Goal: Task Accomplishment & Management: Complete application form

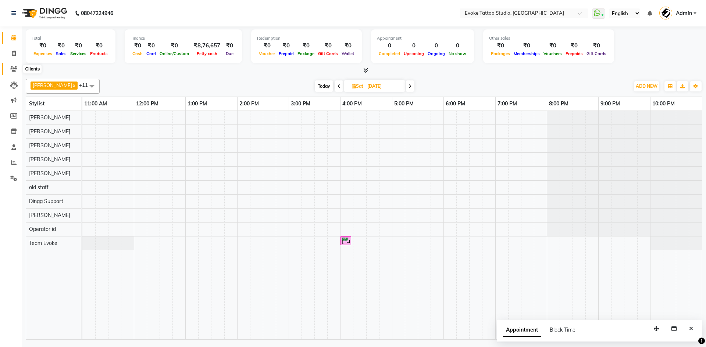
click at [16, 68] on icon at bounding box center [13, 69] width 7 height 6
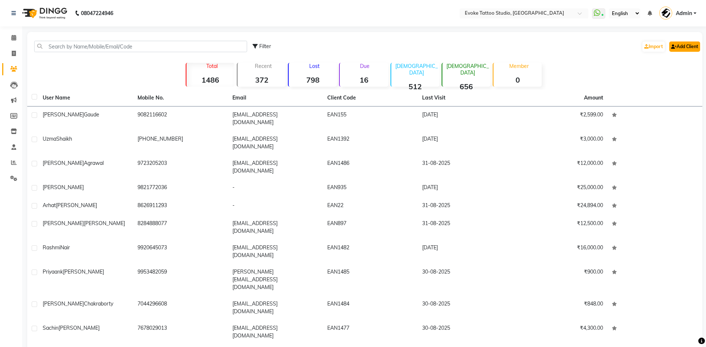
click at [676, 45] on link "Add Client" at bounding box center [684, 47] width 31 height 10
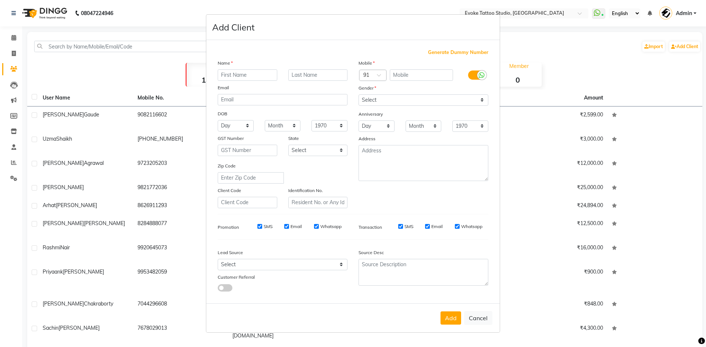
click at [229, 79] on input "text" at bounding box center [248, 74] width 60 height 11
type input "[PERSON_NAME]"
click at [415, 77] on input "text" at bounding box center [422, 74] width 64 height 11
type input "9832531980"
click at [406, 98] on select "Select [DEMOGRAPHIC_DATA] [DEMOGRAPHIC_DATA] Other Prefer Not To Say" at bounding box center [423, 99] width 130 height 11
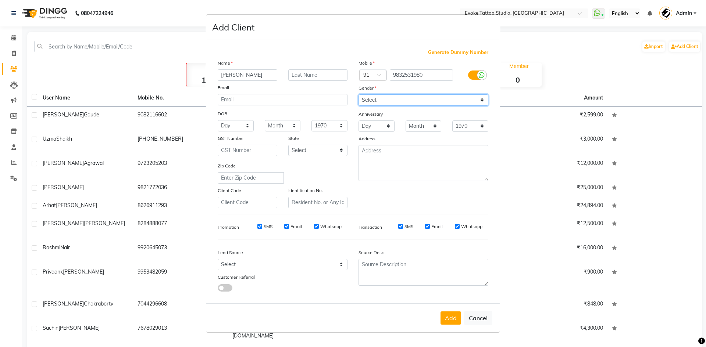
select select "[DEMOGRAPHIC_DATA]"
click at [358, 94] on select "Select [DEMOGRAPHIC_DATA] [DEMOGRAPHIC_DATA] Other Prefer Not To Say" at bounding box center [423, 99] width 130 height 11
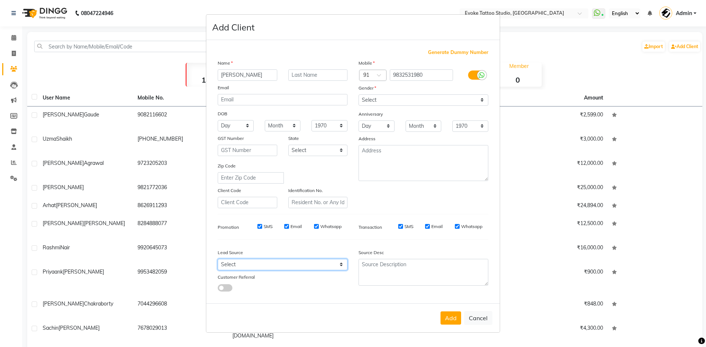
drag, startPoint x: 250, startPoint y: 266, endPoint x: 249, endPoint y: 259, distance: 7.1
click at [250, 266] on select "Select Walk-in Referral Internet Friend Word of Mouth Advertisement Facebook Ju…" at bounding box center [283, 264] width 130 height 11
select select "50816"
click at [218, 259] on select "Select Walk-in Referral Internet Friend Word of Mouth Advertisement Facebook Ju…" at bounding box center [283, 264] width 130 height 11
click at [452, 313] on button "Add" at bounding box center [450, 318] width 21 height 13
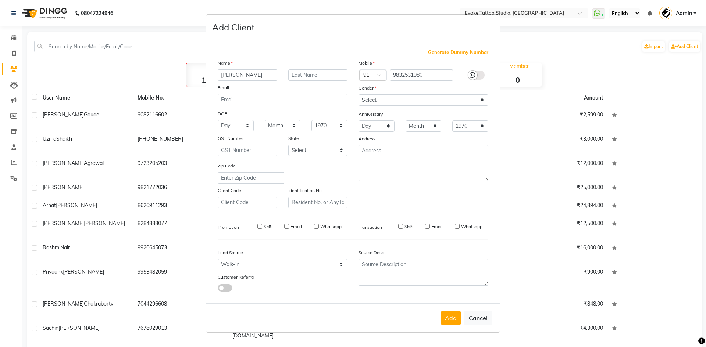
select select
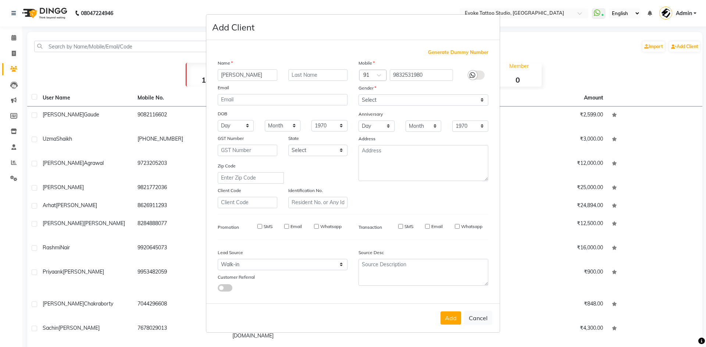
select select
checkbox input "false"
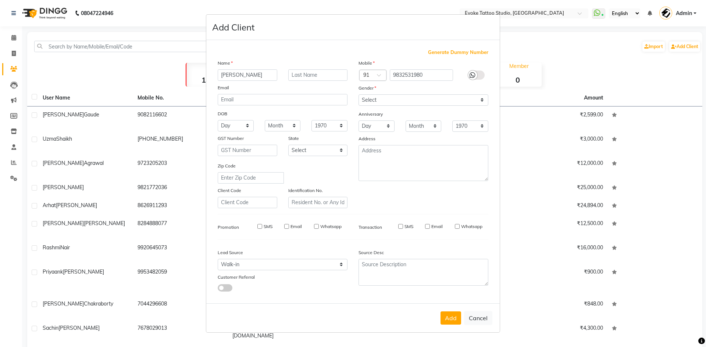
checkbox input "false"
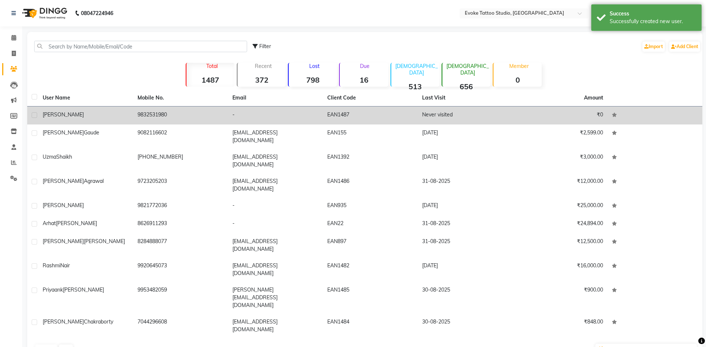
click at [157, 117] on td "9832531980" at bounding box center [180, 116] width 95 height 18
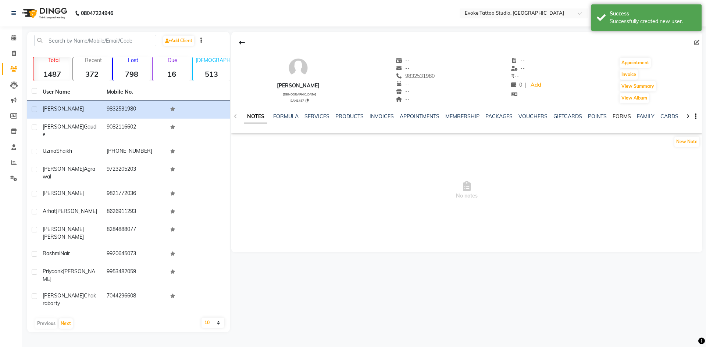
click at [618, 114] on link "FORMS" at bounding box center [621, 116] width 18 height 7
click at [275, 144] on button "Request New Form" at bounding box center [257, 141] width 53 height 11
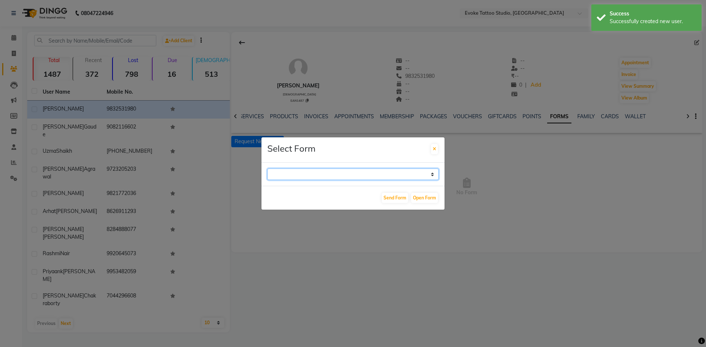
click at [307, 173] on select "Repeat Customer Consent Form Tattoo & Piercing Consent Form" at bounding box center [352, 174] width 171 height 11
select select "194"
click at [267, 169] on select "Repeat Customer Consent Form Tattoo & Piercing Consent Form" at bounding box center [352, 174] width 171 height 11
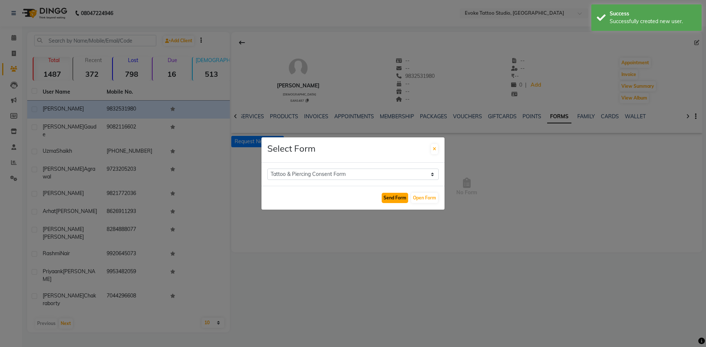
click at [391, 196] on button "Send Form" at bounding box center [395, 198] width 26 height 10
select select
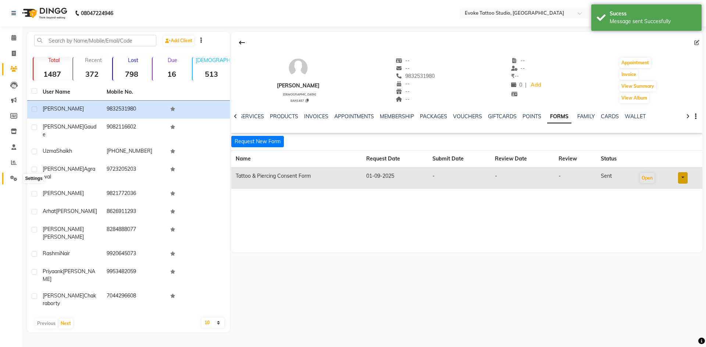
click at [16, 175] on span at bounding box center [13, 179] width 13 height 8
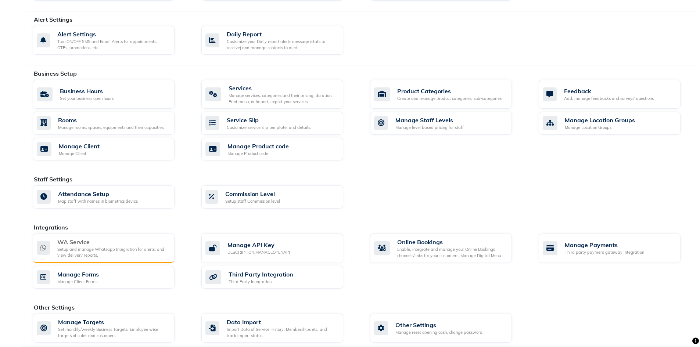
scroll to position [200, 0]
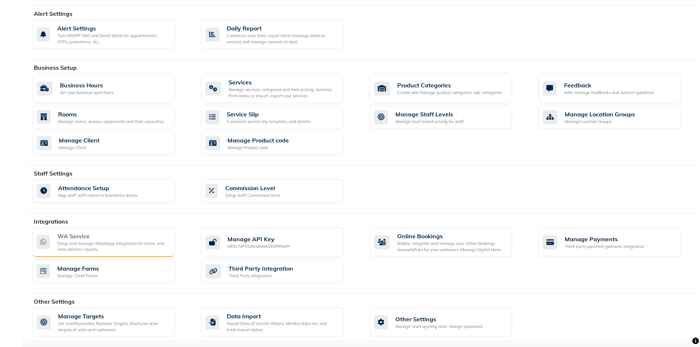
click at [93, 245] on div "Setup and manage Whatsapp Integration for alerts, and view delivery reports." at bounding box center [112, 247] width 111 height 12
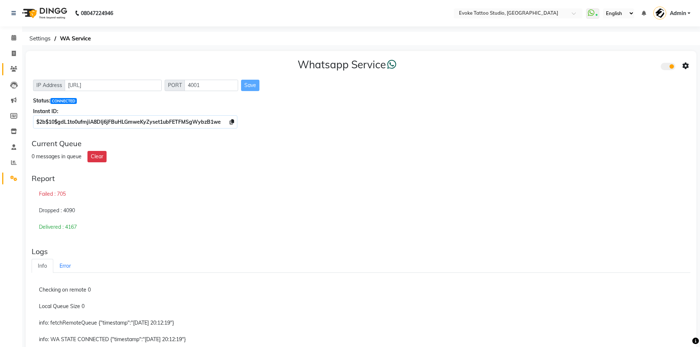
click at [15, 64] on link "Clients" at bounding box center [11, 69] width 18 height 12
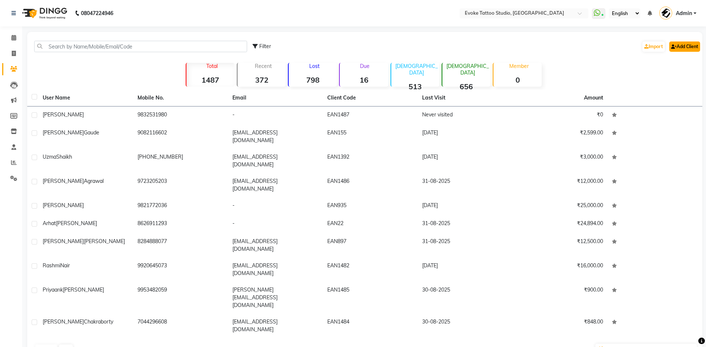
click at [689, 48] on link "Add Client" at bounding box center [684, 47] width 31 height 10
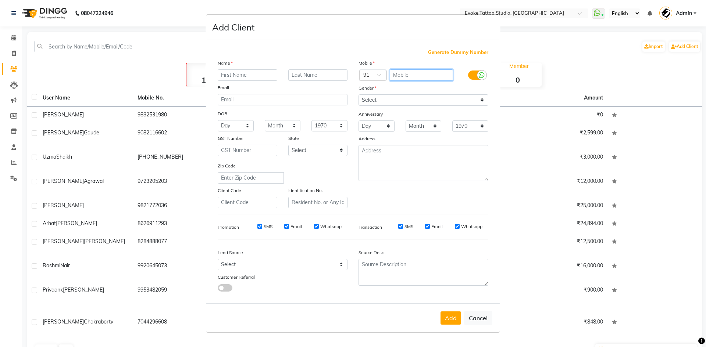
click at [402, 76] on input "text" at bounding box center [422, 74] width 64 height 11
type input "8108421123"
click at [242, 86] on div "Email" at bounding box center [282, 89] width 141 height 10
click at [245, 71] on input "text" at bounding box center [248, 74] width 60 height 11
type input "Kritika"
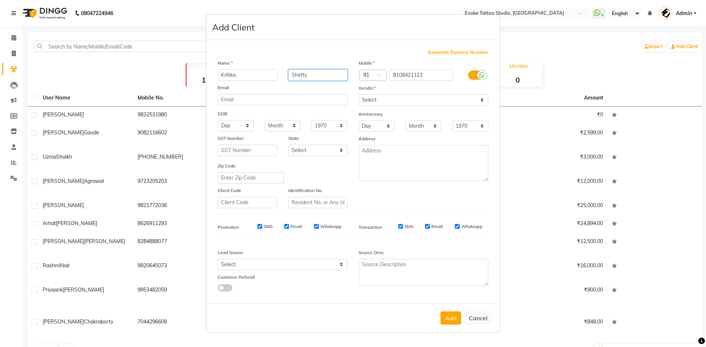
type input "Shetty"
click at [368, 103] on select "Select [DEMOGRAPHIC_DATA] [DEMOGRAPHIC_DATA] Other Prefer Not To Say" at bounding box center [423, 99] width 130 height 11
select select "[DEMOGRAPHIC_DATA]"
click at [358, 94] on select "Select [DEMOGRAPHIC_DATA] [DEMOGRAPHIC_DATA] Other Prefer Not To Say" at bounding box center [423, 99] width 130 height 11
drag, startPoint x: 264, startPoint y: 266, endPoint x: 260, endPoint y: 262, distance: 5.5
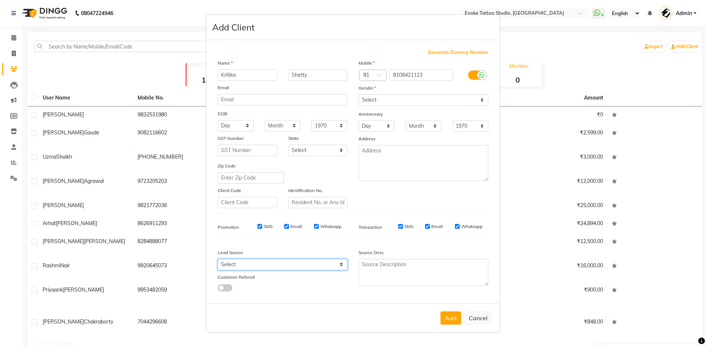
click at [264, 266] on select "Select Walk-in Referral Internet Friend Word of Mouth Advertisement Facebook Ju…" at bounding box center [283, 264] width 130 height 11
select select "50816"
click at [218, 259] on select "Select Walk-in Referral Internet Friend Word of Mouth Advertisement Facebook Ju…" at bounding box center [283, 264] width 130 height 11
drag, startPoint x: 448, startPoint y: 315, endPoint x: 444, endPoint y: 313, distance: 4.6
click at [448, 315] on button "Add" at bounding box center [450, 318] width 21 height 13
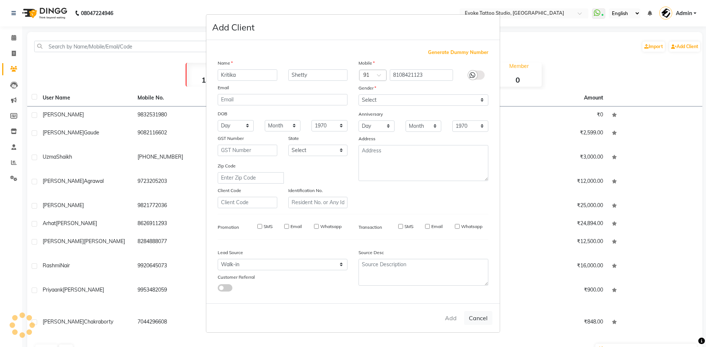
select select
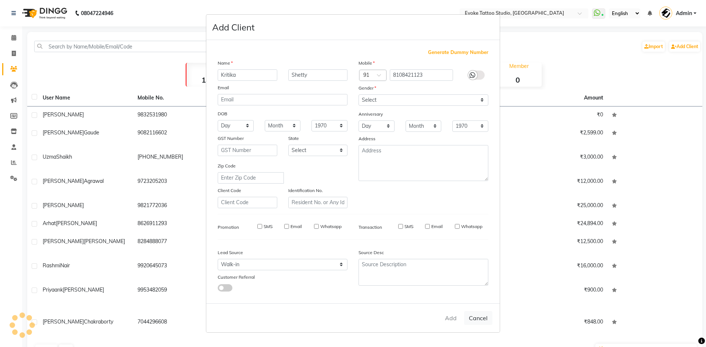
select select
checkbox input "false"
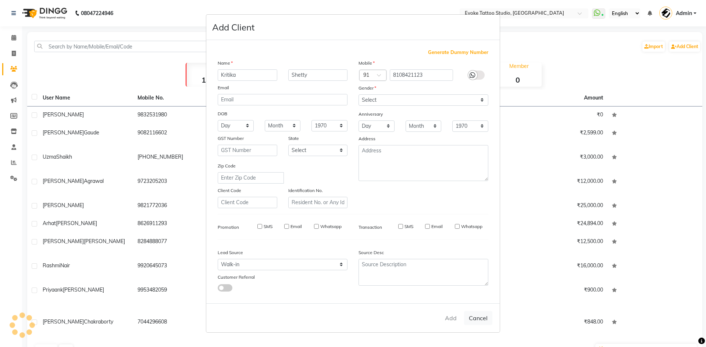
checkbox input "false"
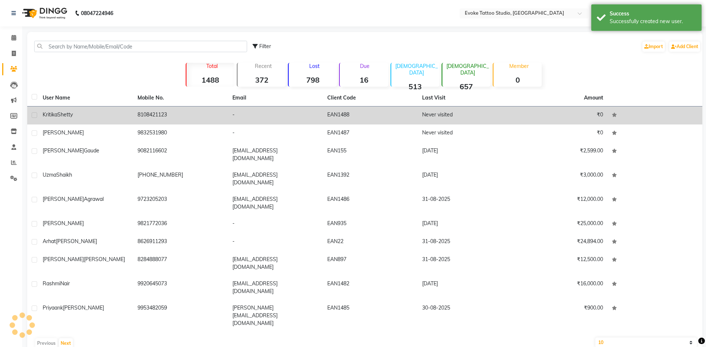
click at [159, 120] on td "8108421123" at bounding box center [180, 116] width 95 height 18
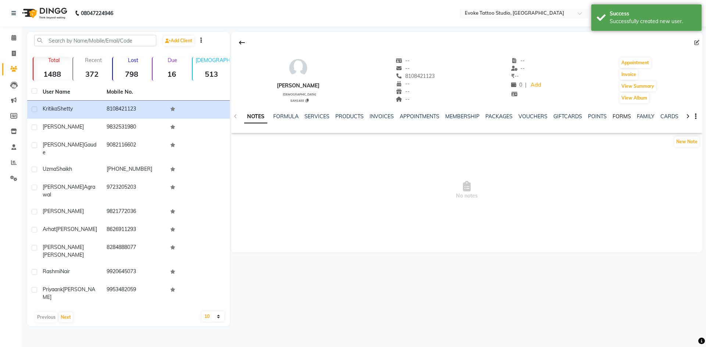
click at [616, 115] on link "FORMS" at bounding box center [621, 116] width 18 height 7
click at [273, 145] on button "Request New Form" at bounding box center [257, 141] width 53 height 11
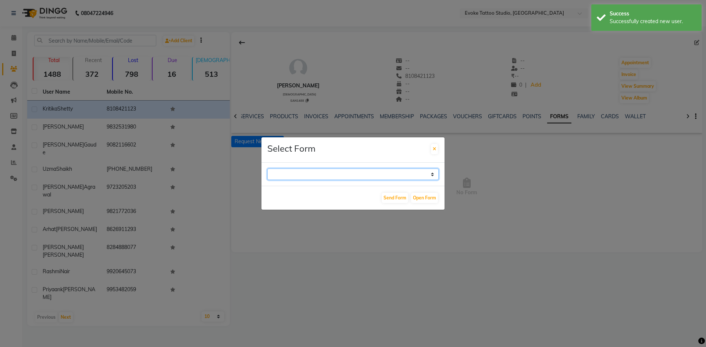
click at [312, 175] on select "Repeat Customer Consent Form Tattoo & Piercing Consent Form" at bounding box center [352, 174] width 171 height 11
select select "194"
click at [267, 169] on select "Repeat Customer Consent Form Tattoo & Piercing Consent Form" at bounding box center [352, 174] width 171 height 11
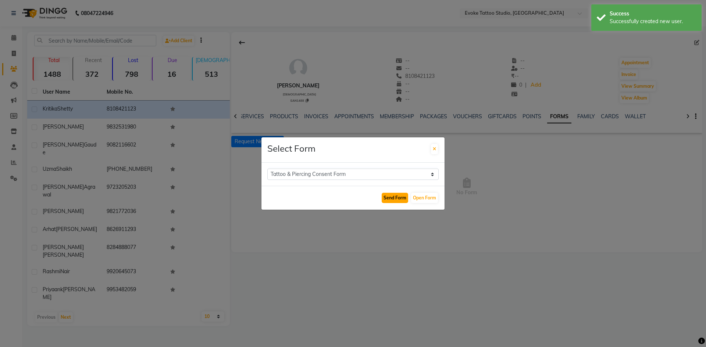
click at [402, 196] on button "Send Form" at bounding box center [395, 198] width 26 height 10
select select
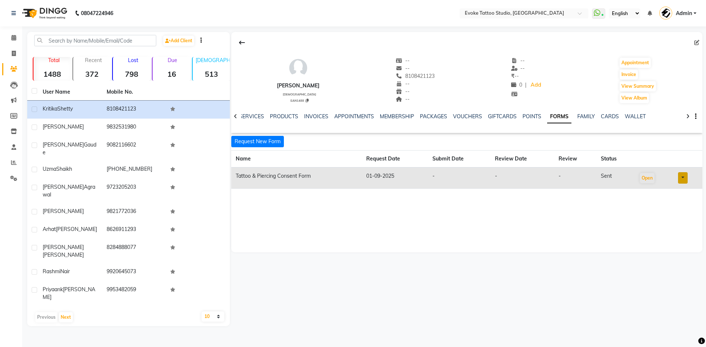
click at [476, 200] on div "[PERSON_NAME] [DEMOGRAPHIC_DATA] EAN1488 -- -- 8108421123 -- -- -- -- -- ₹ -- 0…" at bounding box center [466, 142] width 471 height 221
click at [10, 57] on span at bounding box center [13, 54] width 13 height 8
select select "service"
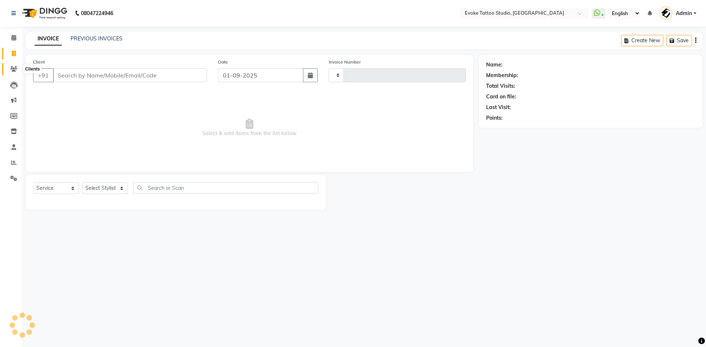
click at [14, 67] on icon at bounding box center [13, 69] width 7 height 6
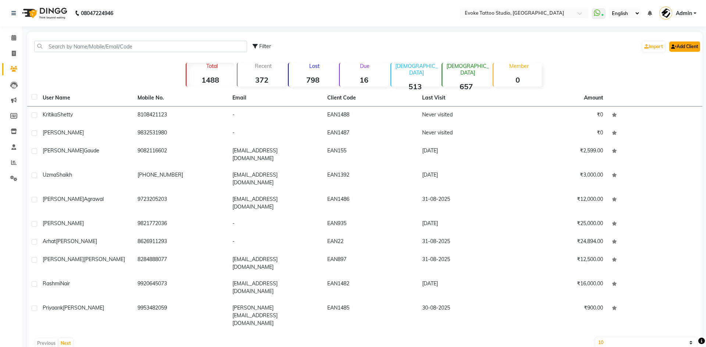
click at [691, 49] on link "Add Client" at bounding box center [684, 47] width 31 height 10
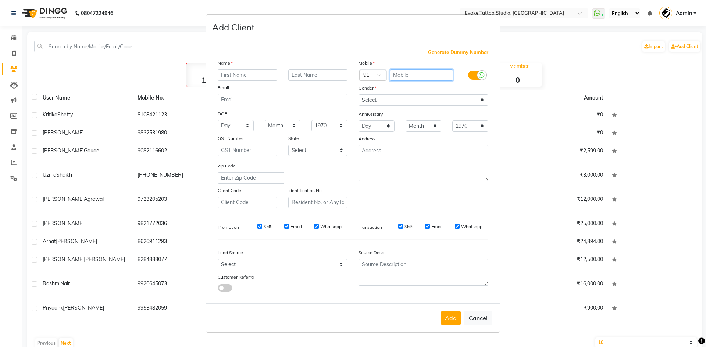
click at [431, 76] on input "text" at bounding box center [422, 74] width 64 height 11
type input "7368891188"
click at [232, 75] on input "text" at bounding box center [248, 74] width 60 height 11
type input "Sheetal"
click at [410, 96] on select "Select [DEMOGRAPHIC_DATA] [DEMOGRAPHIC_DATA] Other Prefer Not To Say" at bounding box center [423, 99] width 130 height 11
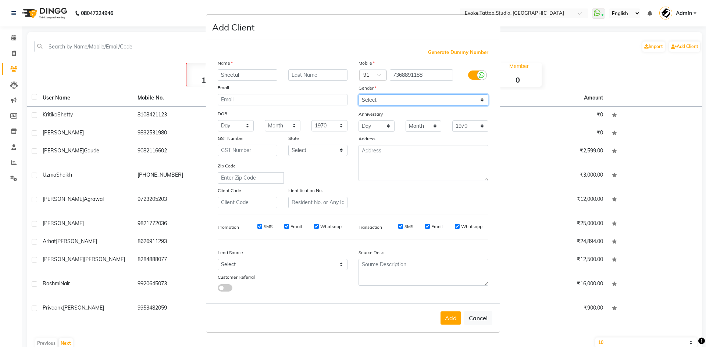
select select "[DEMOGRAPHIC_DATA]"
click at [358, 94] on select "Select [DEMOGRAPHIC_DATA] [DEMOGRAPHIC_DATA] Other Prefer Not To Say" at bounding box center [423, 99] width 130 height 11
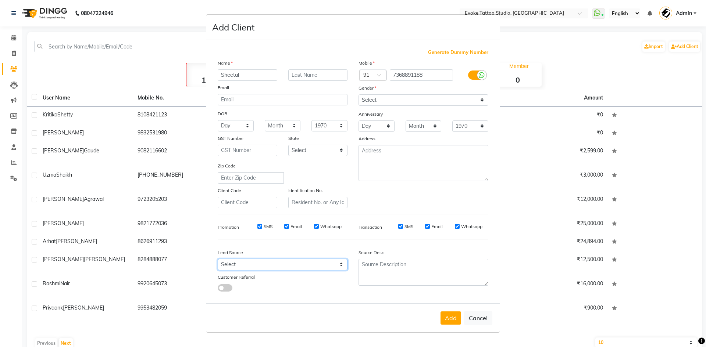
drag, startPoint x: 269, startPoint y: 269, endPoint x: 258, endPoint y: 262, distance: 12.9
click at [269, 269] on select "Select Walk-in Referral Internet Friend Word of Mouth Advertisement Facebook Ju…" at bounding box center [283, 264] width 130 height 11
select select "50824"
click at [218, 259] on select "Select Walk-in Referral Internet Friend Word of Mouth Advertisement Facebook Ju…" at bounding box center [283, 264] width 130 height 11
click at [455, 323] on button "Add" at bounding box center [450, 318] width 21 height 13
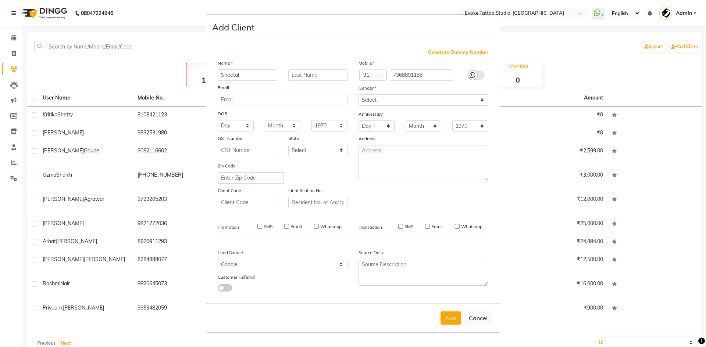
select select
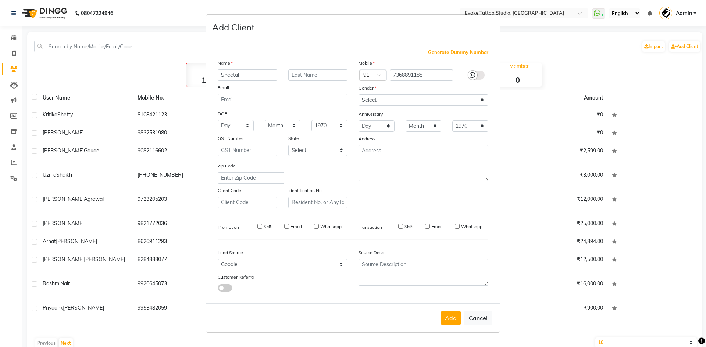
select select
checkbox input "false"
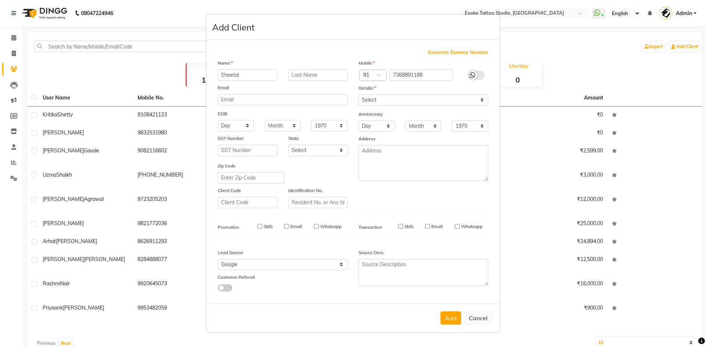
checkbox input "false"
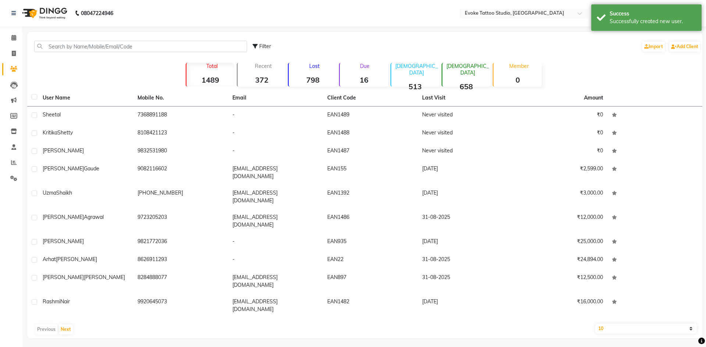
click at [138, 119] on td "7368891188" at bounding box center [180, 116] width 95 height 18
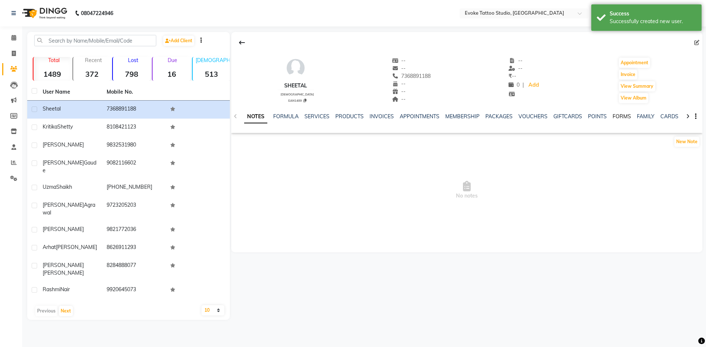
click at [617, 118] on link "FORMS" at bounding box center [621, 116] width 18 height 7
click at [278, 143] on button "Request New Form" at bounding box center [257, 141] width 53 height 11
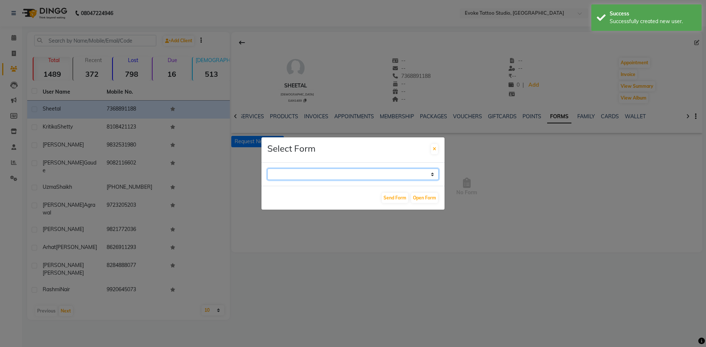
drag, startPoint x: 325, startPoint y: 177, endPoint x: 318, endPoint y: 180, distance: 8.1
click at [326, 177] on select "Repeat Customer Consent Form Tattoo & Piercing Consent Form" at bounding box center [352, 174] width 171 height 11
select select "194"
click at [267, 169] on select "Repeat Customer Consent Form Tattoo & Piercing Consent Form" at bounding box center [352, 174] width 171 height 11
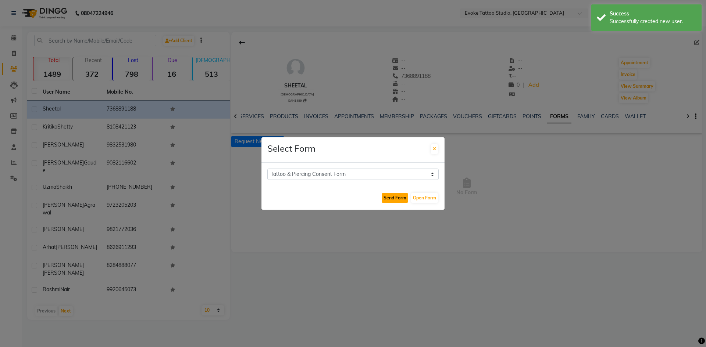
click at [393, 196] on button "Send Form" at bounding box center [395, 198] width 26 height 10
select select
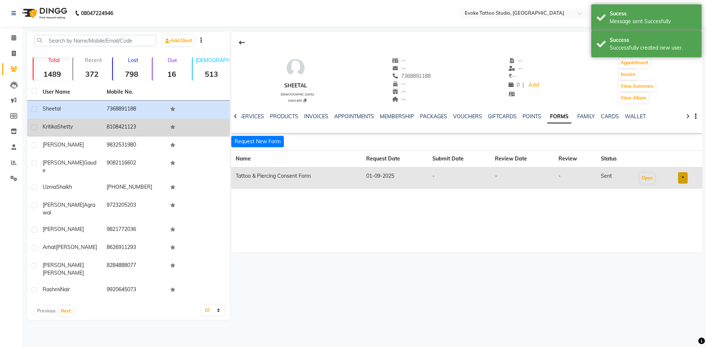
click at [120, 129] on td "8108421123" at bounding box center [134, 128] width 64 height 18
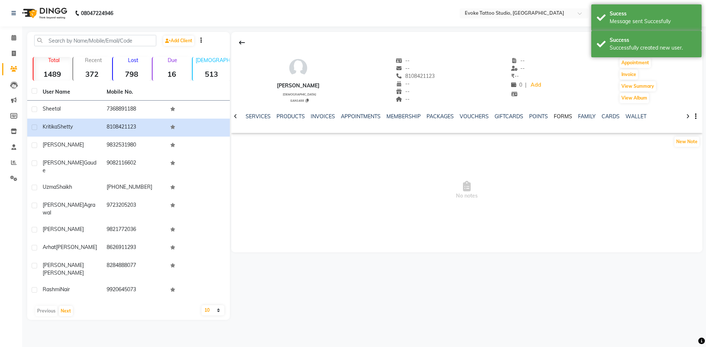
click at [565, 118] on link "FORMS" at bounding box center [563, 116] width 18 height 7
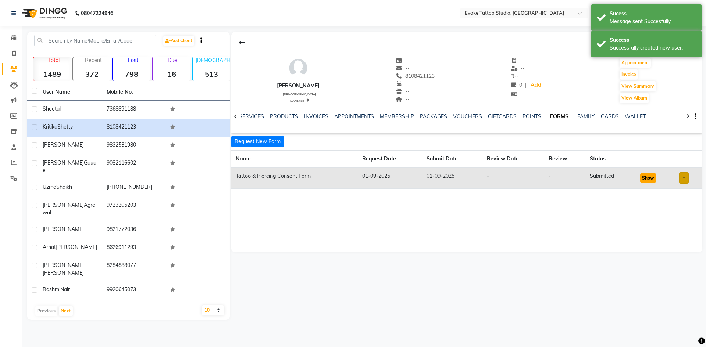
click at [644, 176] on button "Show" at bounding box center [648, 178] width 16 height 10
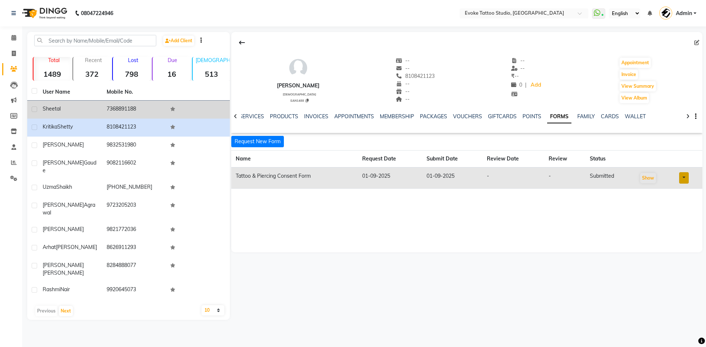
click at [92, 118] on td "Sheetal" at bounding box center [70, 110] width 64 height 18
